Goal: Check status: Verify the current state of an ongoing process or item

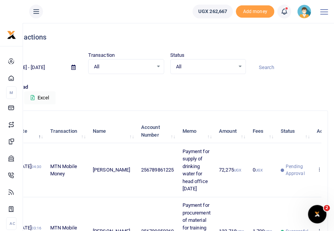
click at [281, 15] on icon at bounding box center [284, 11] width 8 height 8
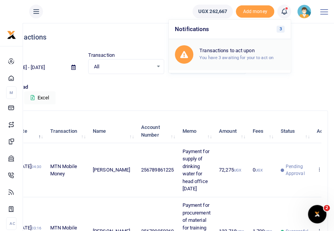
click at [261, 53] on h6 "Transactions to act upon" at bounding box center [241, 51] width 85 height 6
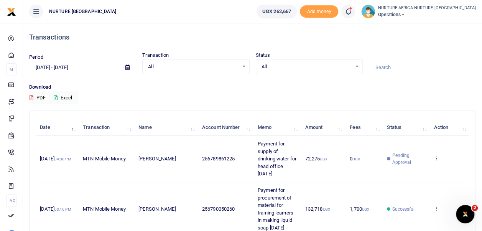
click at [339, 11] on span at bounding box center [352, 11] width 0 height 0
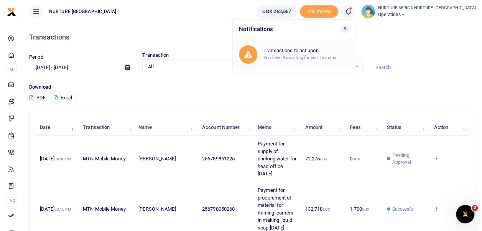
click at [337, 55] on small "You have 3 awaiting for your to act on" at bounding box center [300, 57] width 74 height 5
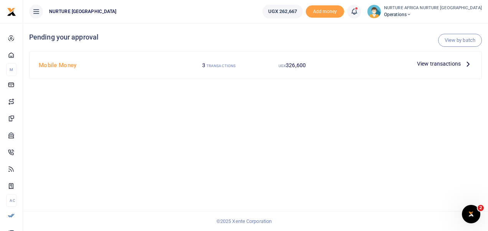
click at [437, 64] on span "View transactions" at bounding box center [439, 63] width 44 height 8
